Goal: Check status: Check status

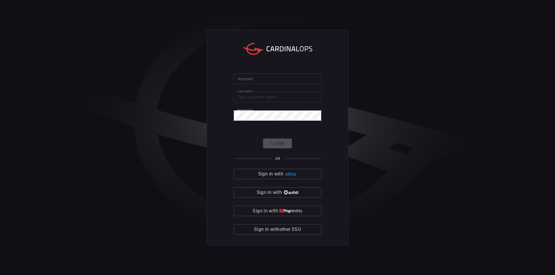
type input "[EMAIL_ADDRESS][DOMAIN_NAME]"
click at [249, 79] on div "Account Account" at bounding box center [277, 77] width 88 height 9
type input "[PERSON_NAME]"
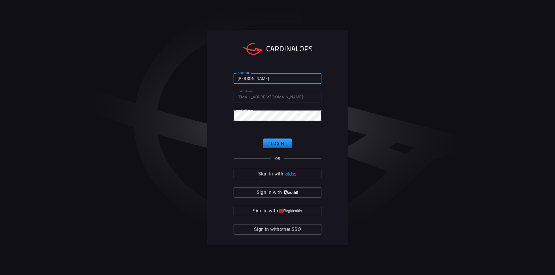
click button "Login" at bounding box center [277, 144] width 29 height 10
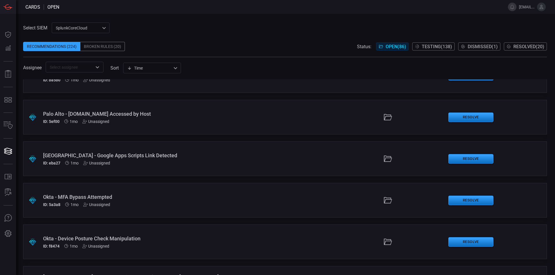
scroll to position [479, 0]
click at [529, 45] on span "Resolved ( 20 )" at bounding box center [528, 46] width 31 height 5
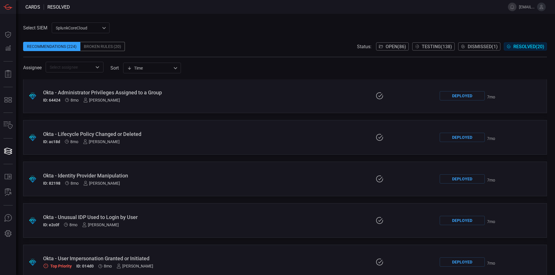
scroll to position [335, 0]
